Goal: Communication & Community: Answer question/provide support

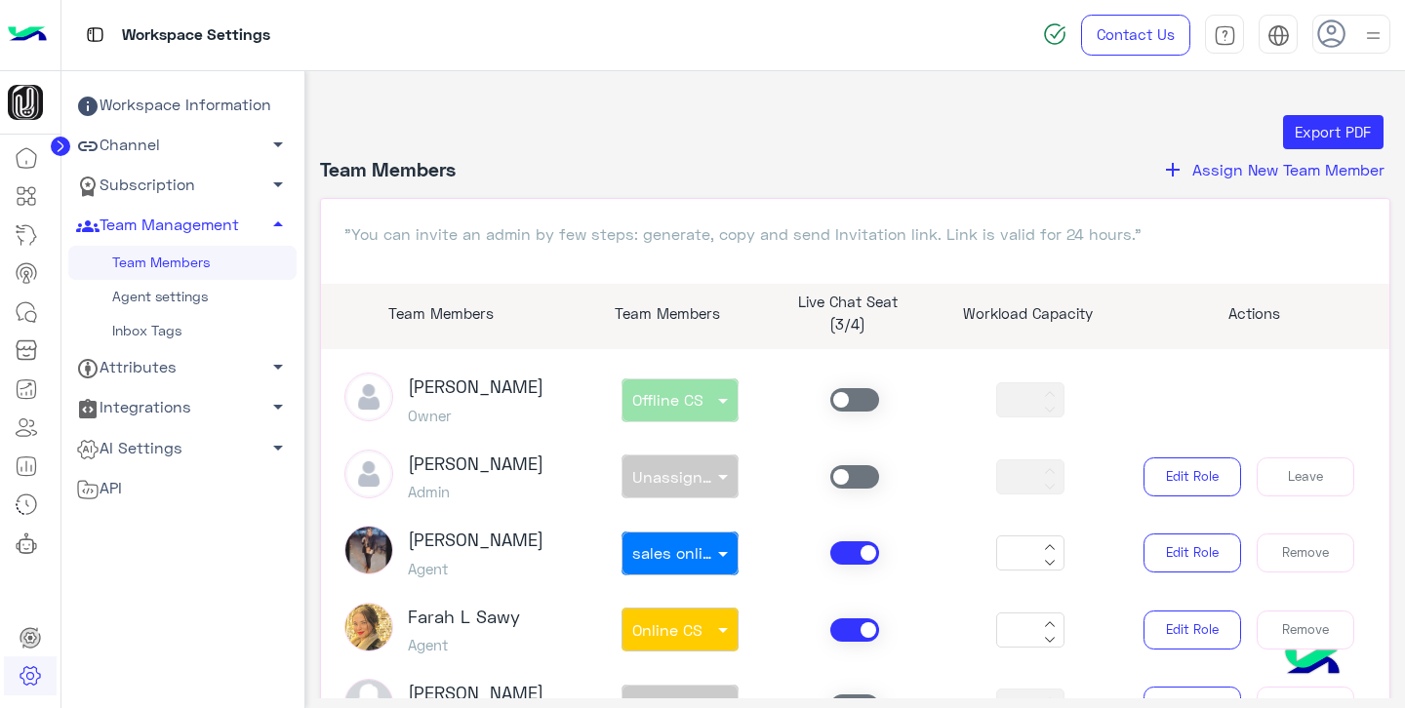
scroll to position [73, 0]
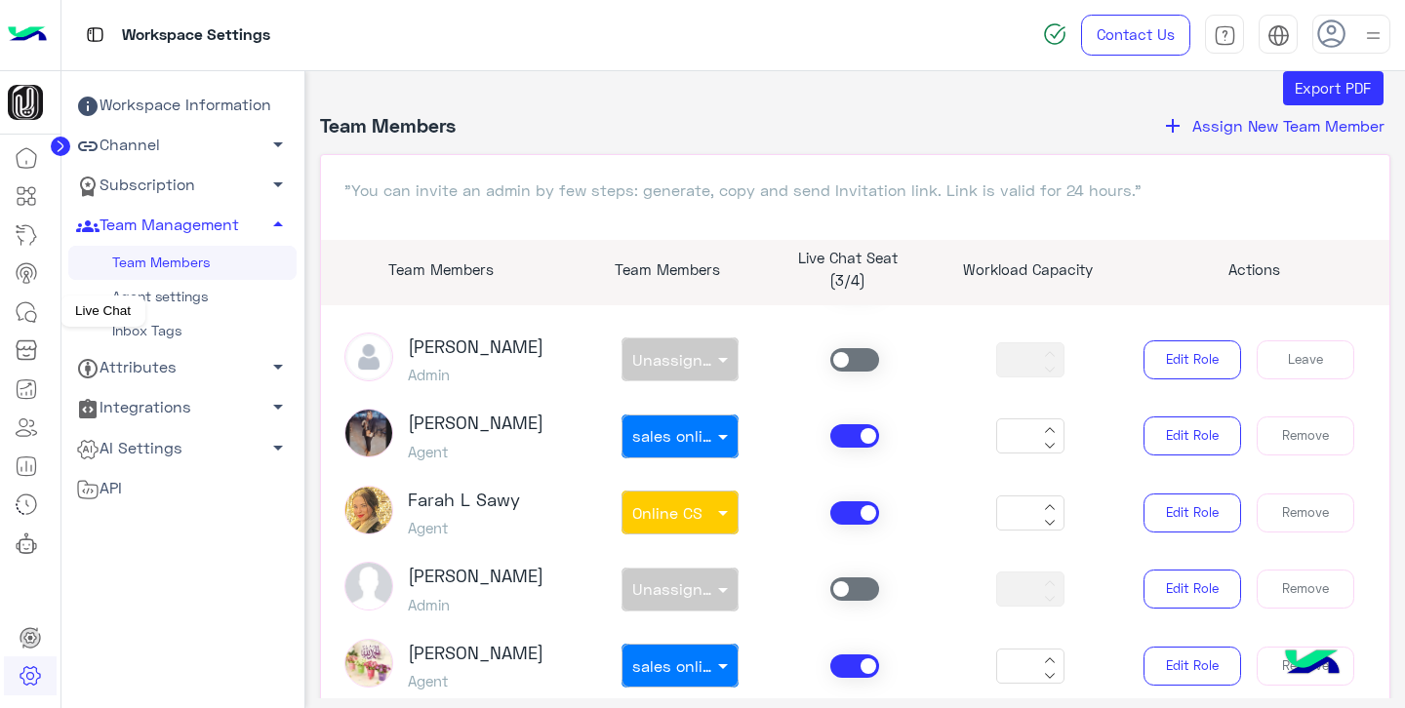
click at [26, 302] on icon at bounding box center [26, 311] width 23 height 23
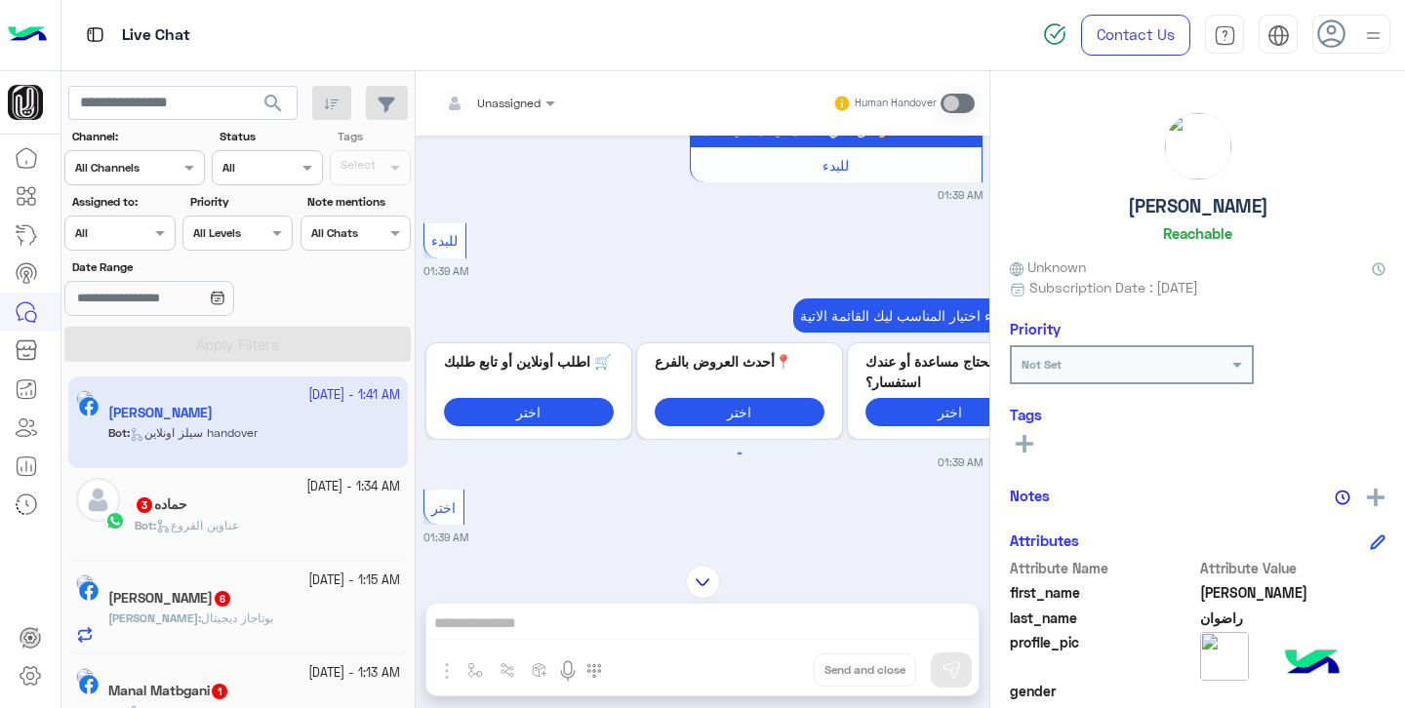
click at [231, 513] on div "حماده 3" at bounding box center [267, 507] width 265 height 20
